Goal: Task Accomplishment & Management: Manage account settings

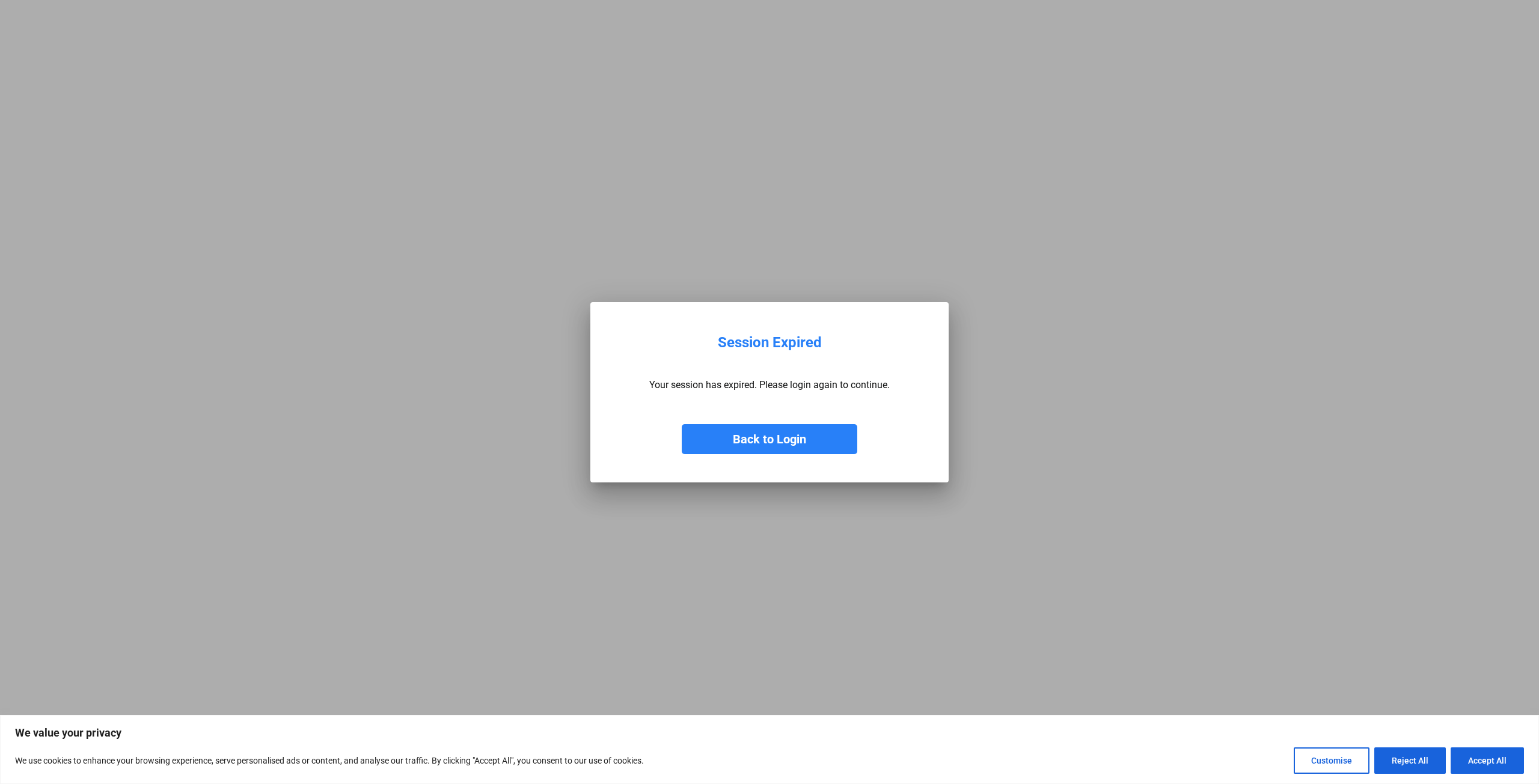
click at [789, 441] on button "Back to Login" at bounding box center [770, 439] width 175 height 30
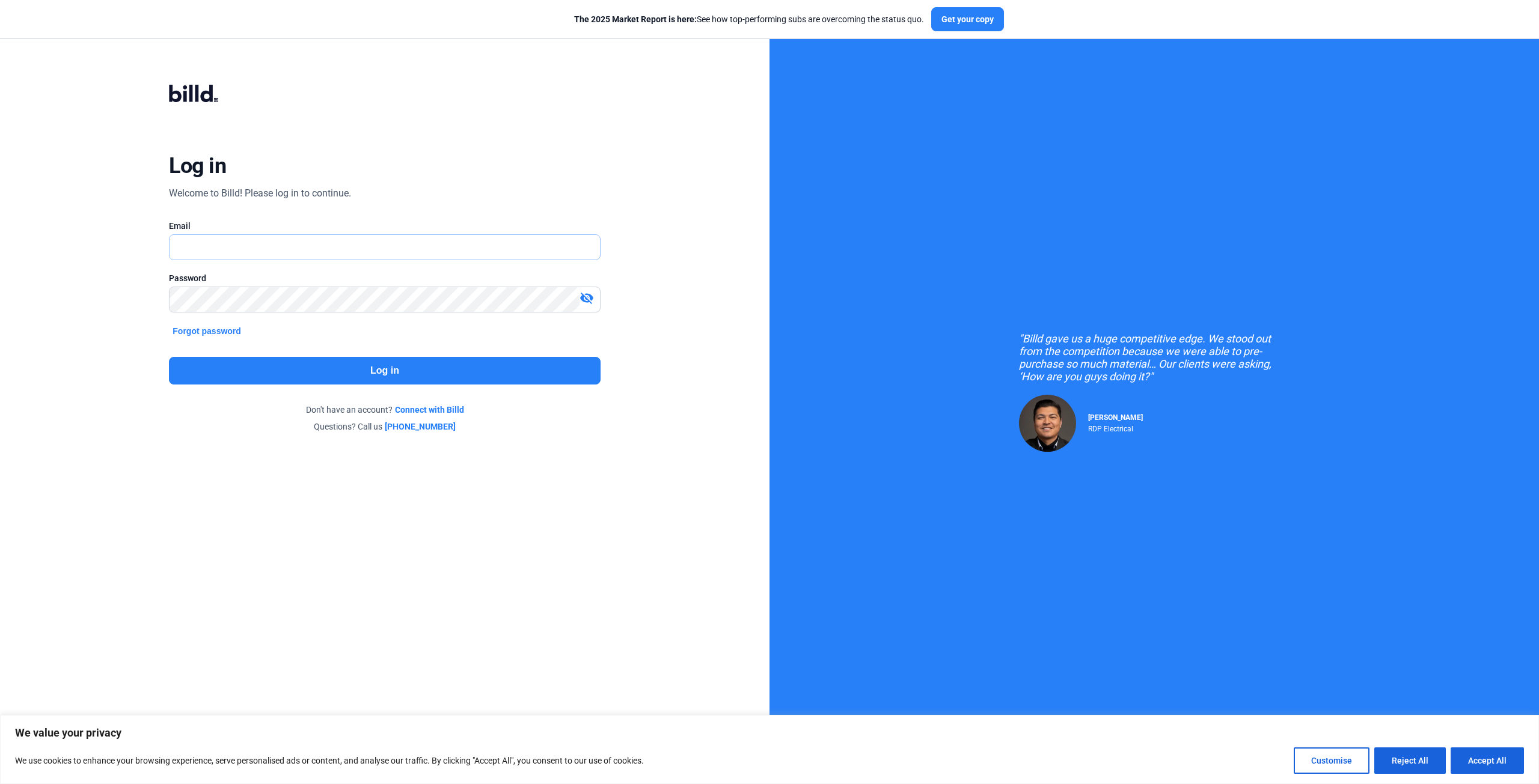
type input "[PERSON_NAME][EMAIL_ADDRESS][DOMAIN_NAME]"
click at [438, 373] on button "Log in" at bounding box center [384, 371] width 431 height 28
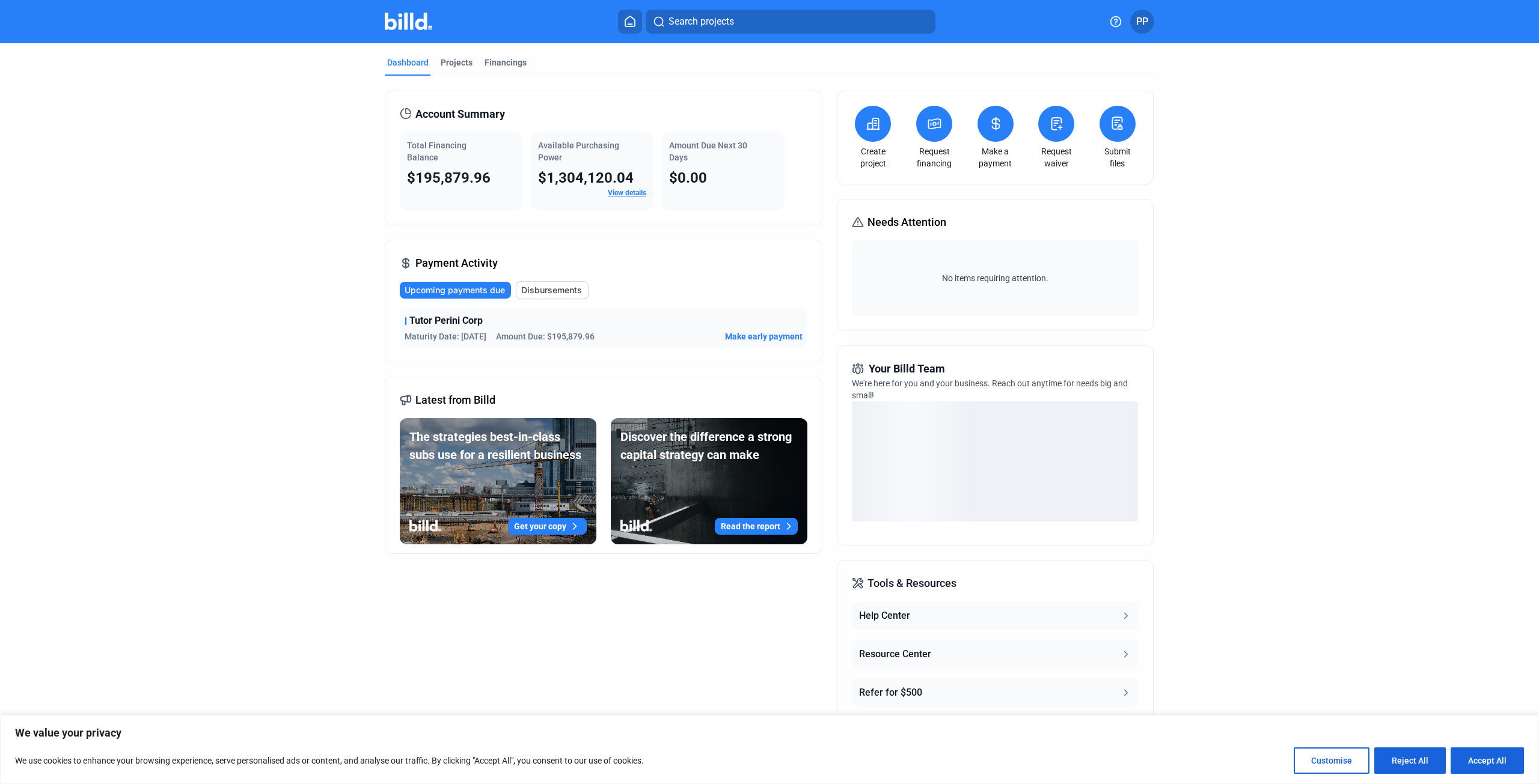
click at [560, 288] on span "Disbursements" at bounding box center [552, 290] width 61 height 12
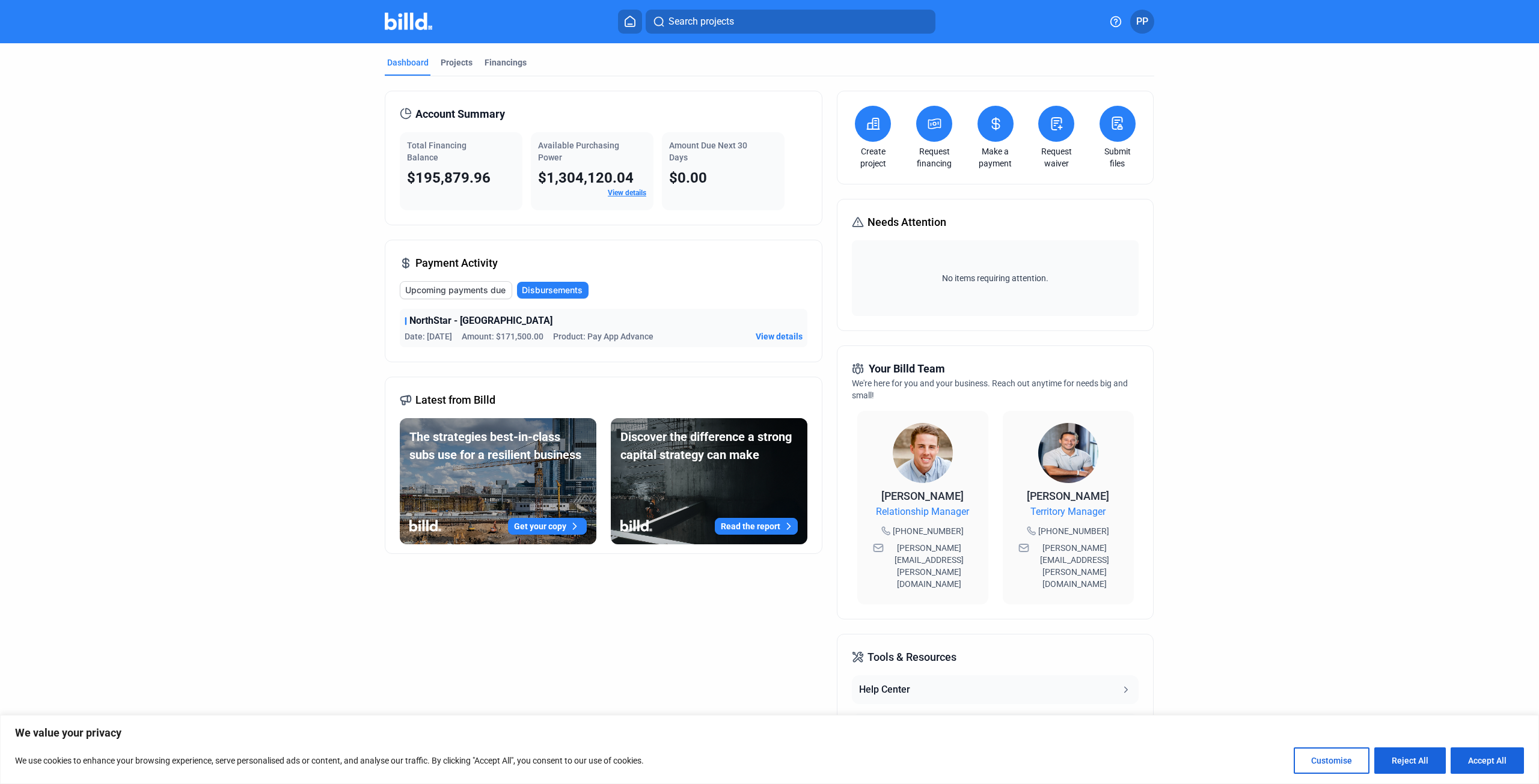
click at [560, 288] on span "Disbursements" at bounding box center [553, 290] width 61 height 12
click at [632, 193] on link "View details" at bounding box center [627, 193] width 38 height 8
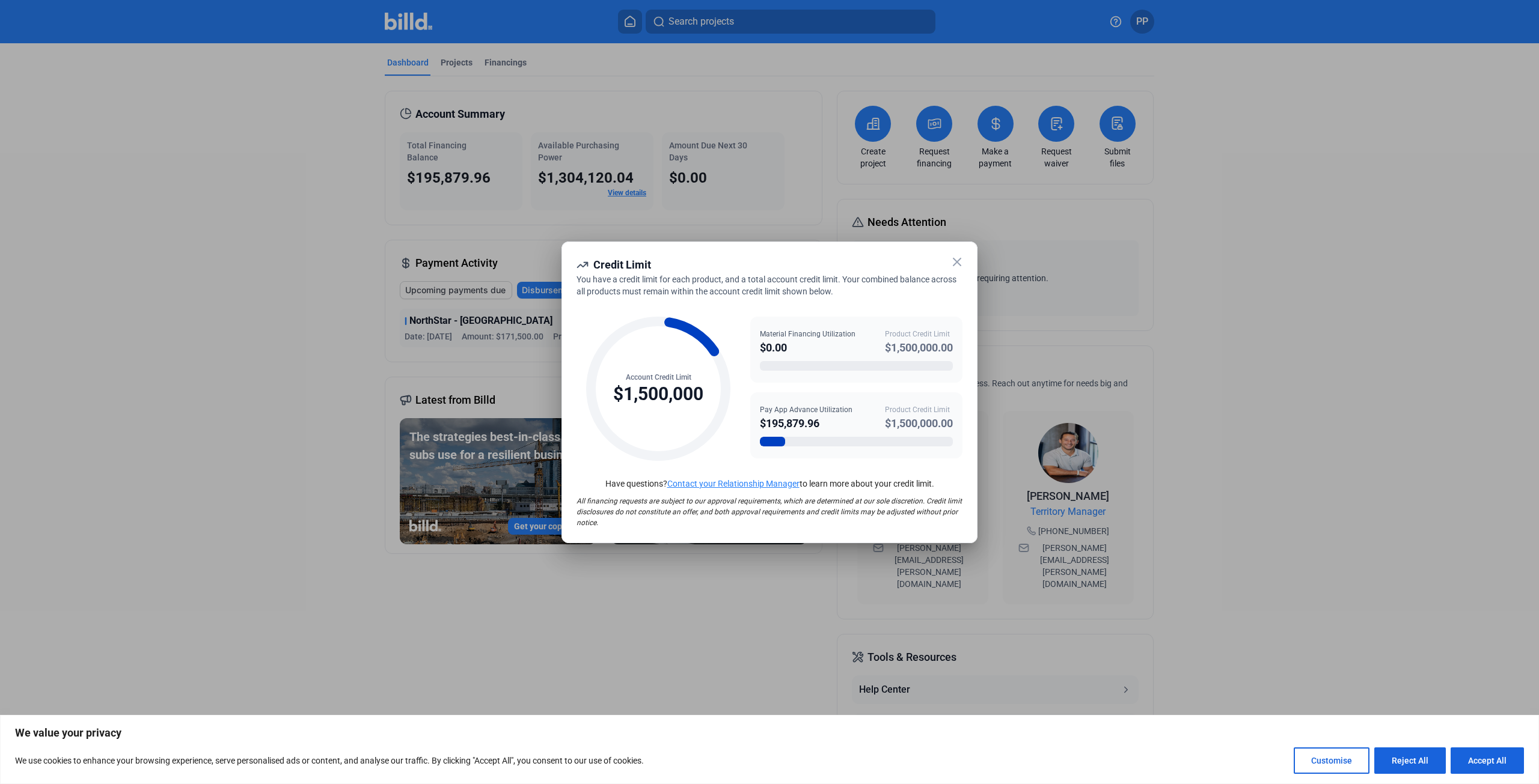
click at [766, 223] on div at bounding box center [770, 392] width 1539 height 784
click at [959, 262] on icon at bounding box center [957, 262] width 14 height 14
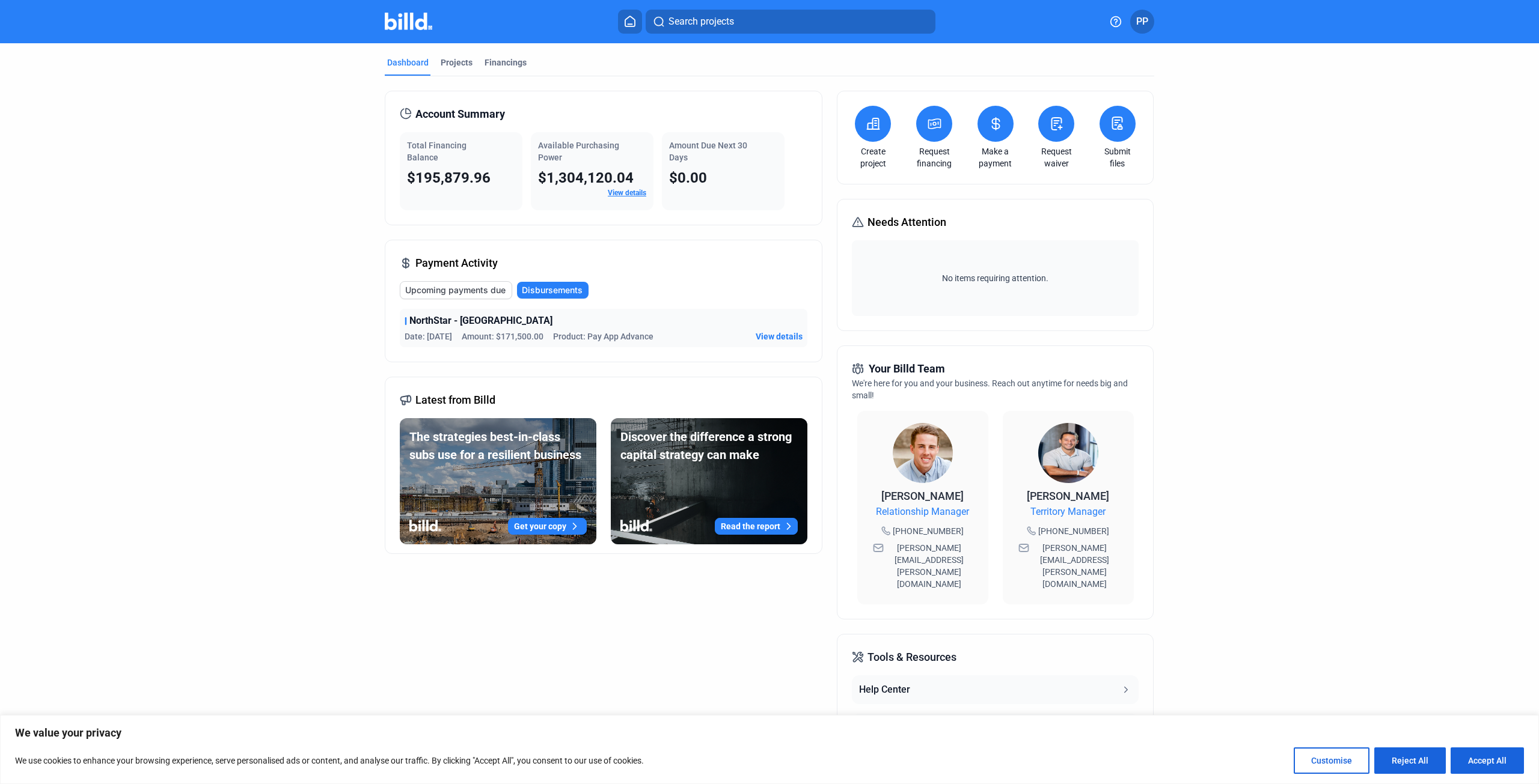
click at [471, 291] on span "Upcoming payments due" at bounding box center [455, 290] width 101 height 12
click at [1148, 21] on span "PP" at bounding box center [1142, 21] width 12 height 14
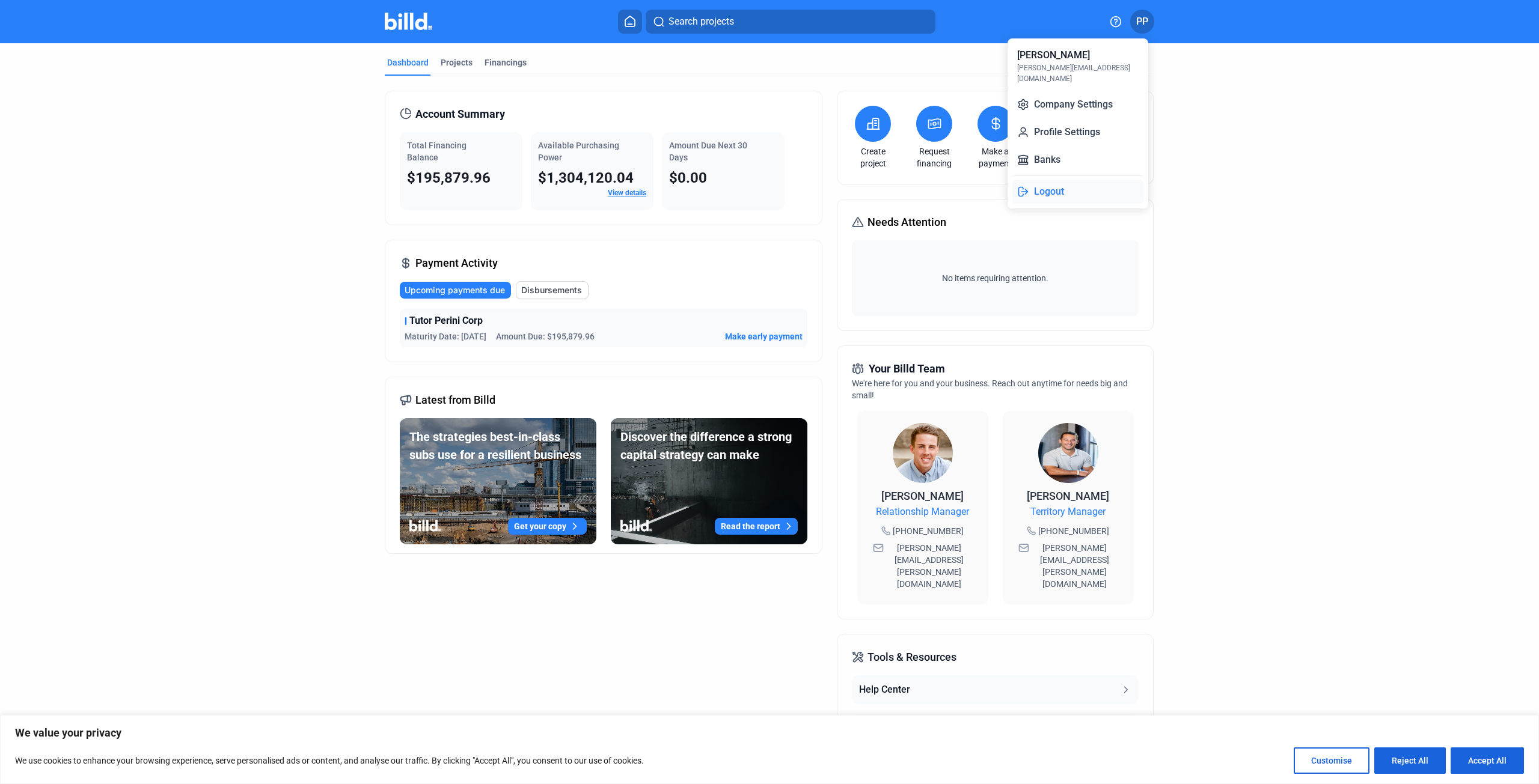
click at [1033, 181] on button "Logout" at bounding box center [1078, 191] width 131 height 24
